Goal: Information Seeking & Learning: Learn about a topic

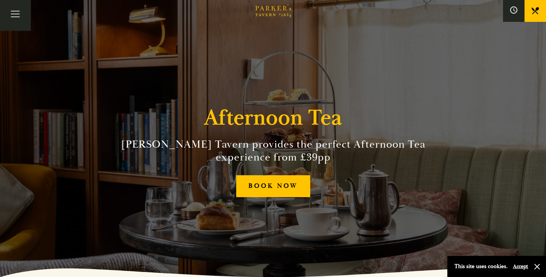
click at [0, 0] on link "Menus" at bounding box center [0, 0] width 0 height 0
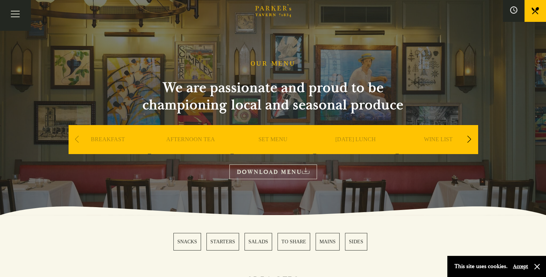
click at [113, 138] on link "BREAKFAST" at bounding box center [108, 150] width 34 height 29
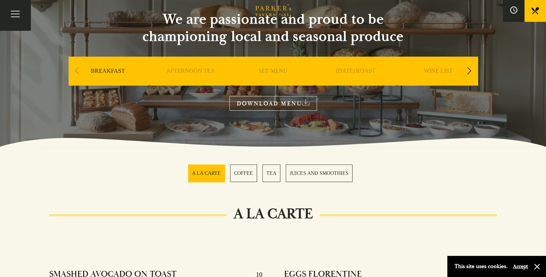
scroll to position [179, 0]
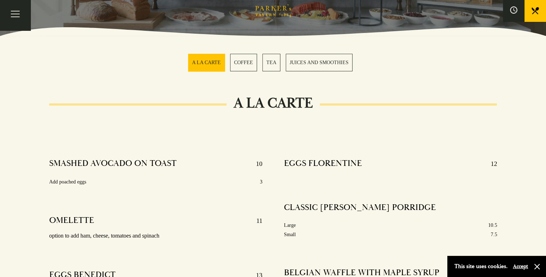
click at [281, 66] on div "A LA CARTE COFFEE TEA JUICES AND SMOOTHIES" at bounding box center [273, 63] width 170 height 18
click at [268, 64] on link "TEA" at bounding box center [271, 63] width 18 height 18
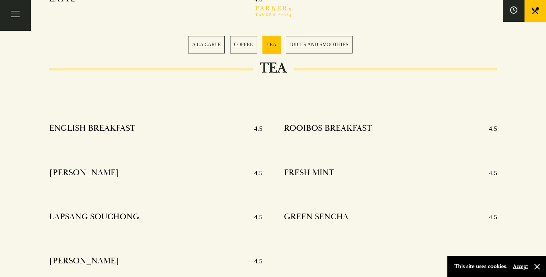
scroll to position [758, 0]
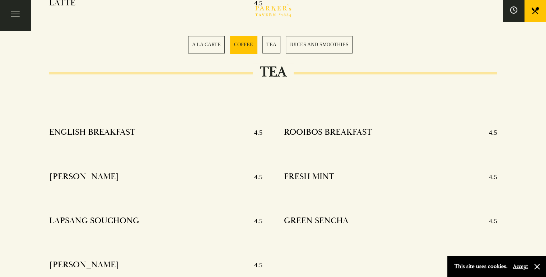
click at [215, 44] on link "A LA CARTE" at bounding box center [206, 45] width 37 height 18
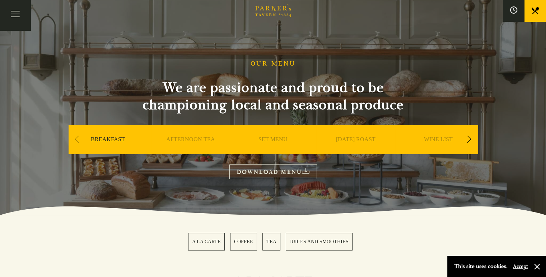
drag, startPoint x: 328, startPoint y: 203, endPoint x: 269, endPoint y: -19, distance: 229.4
click at [0, 0] on link "Menus" at bounding box center [0, 0] width 0 height 0
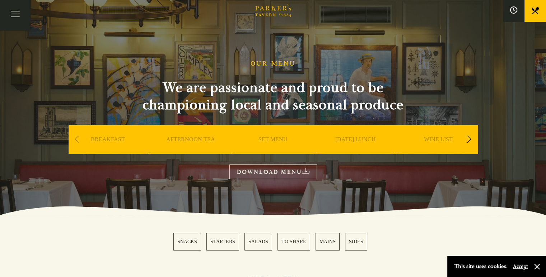
click at [201, 139] on link "AFTERNOON TEA" at bounding box center [190, 150] width 49 height 29
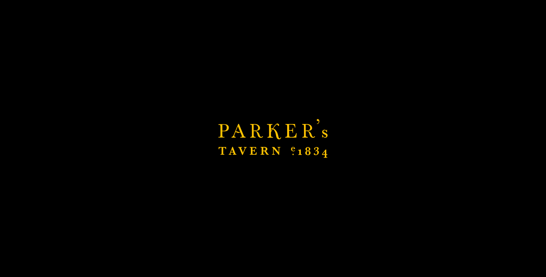
scroll to position [108, 0]
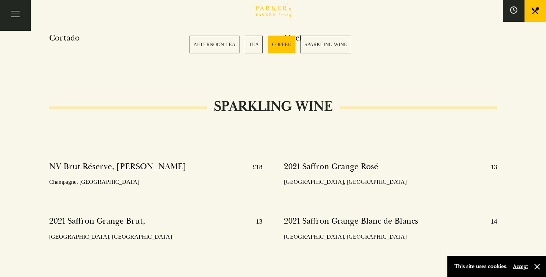
scroll to position [1397, 0]
